Goal: Task Accomplishment & Management: Manage account settings

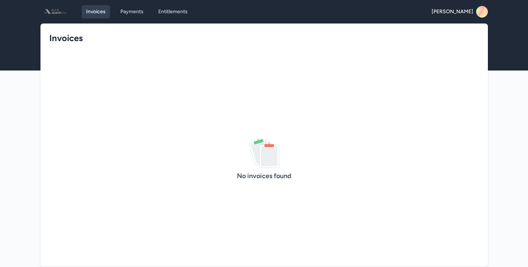
scroll to position [30, 0]
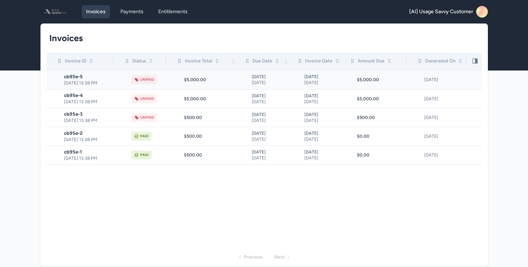
click at [167, 80] on td "$5,000.00" at bounding box center [200, 80] width 68 height 19
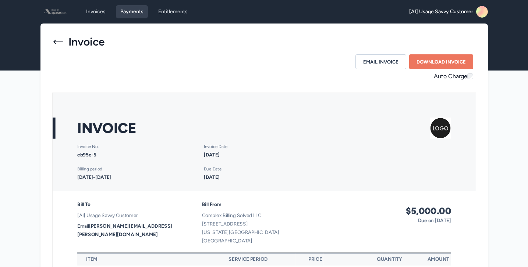
click at [131, 11] on link "Payments" at bounding box center [132, 11] width 32 height 13
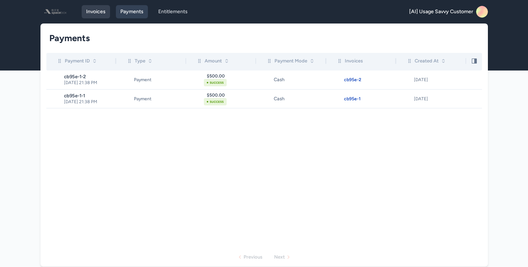
click at [102, 13] on link "Invoices" at bounding box center [96, 11] width 28 height 13
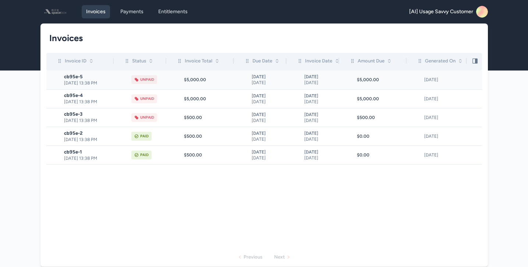
click at [206, 84] on td "$5,000.00" at bounding box center [200, 80] width 68 height 19
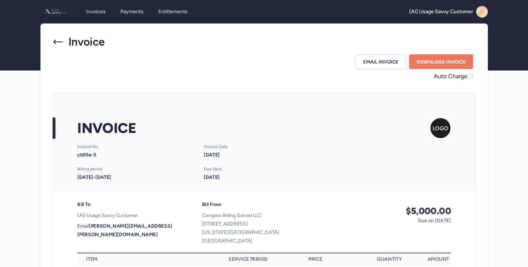
click at [56, 39] on icon at bounding box center [58, 42] width 12 height 12
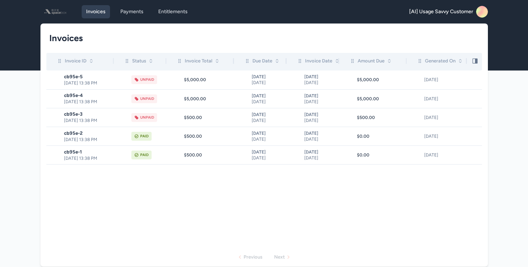
click at [482, 13] on rect at bounding box center [482, 12] width 12 height 12
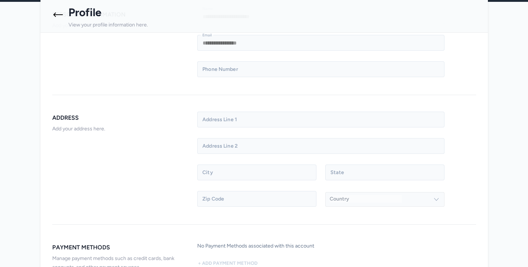
scroll to position [122, 0]
